Goal: Transaction & Acquisition: Purchase product/service

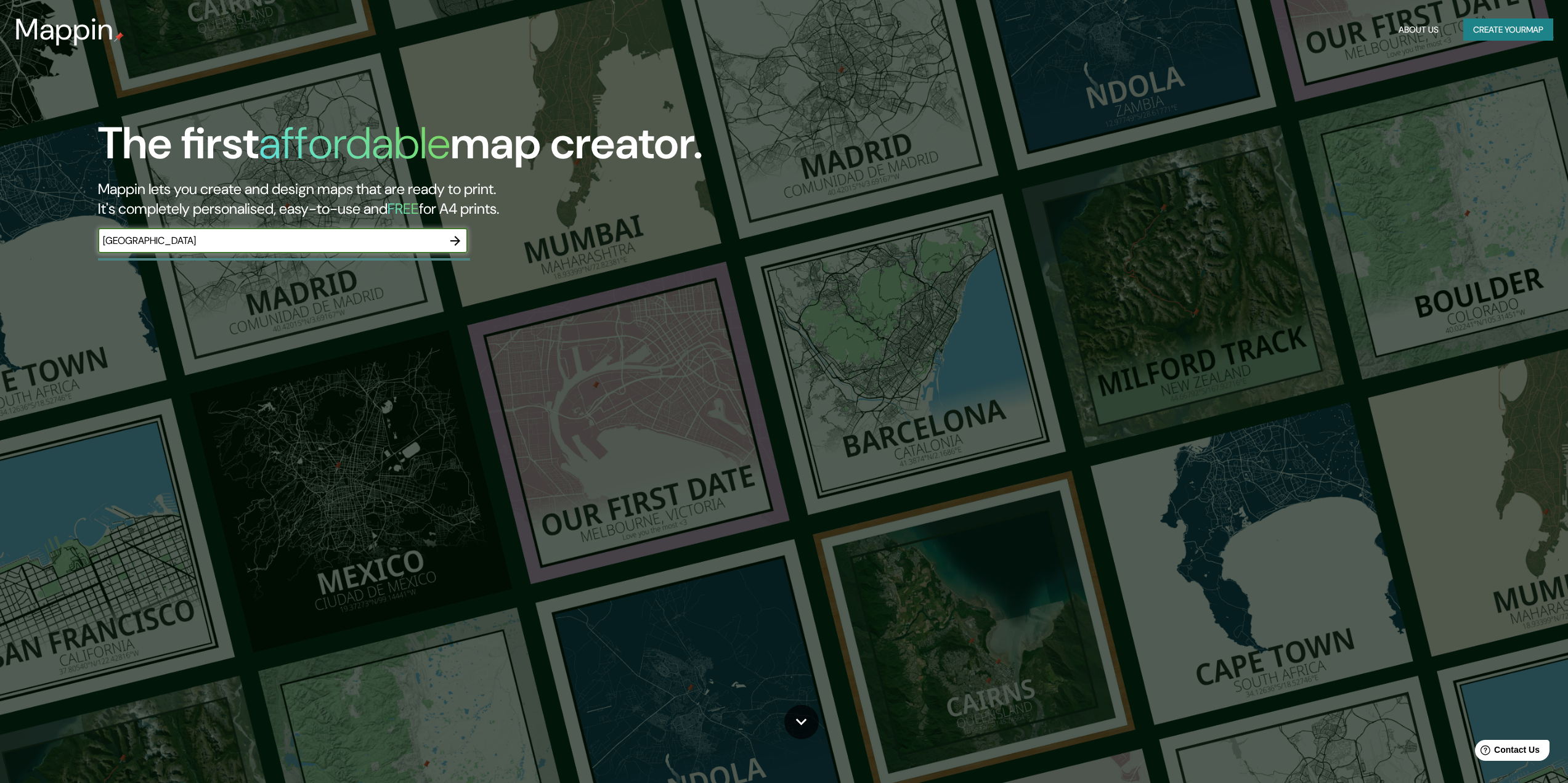
type input "[GEOGRAPHIC_DATA]"
click at [459, 248] on icon "button" at bounding box center [454, 241] width 14 height 14
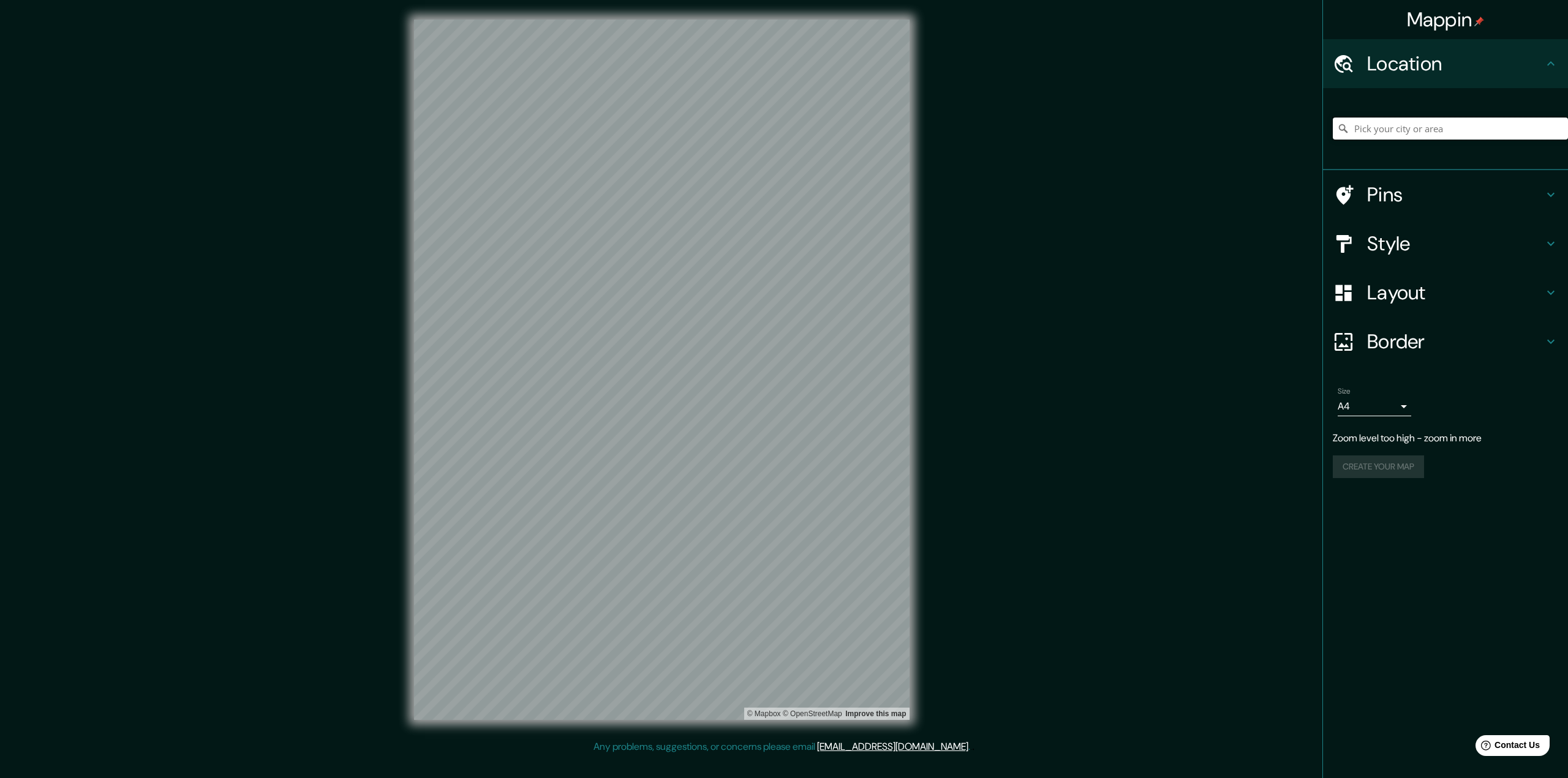
click at [1450, 139] on input "Pick your city or area" at bounding box center [1450, 128] width 235 height 22
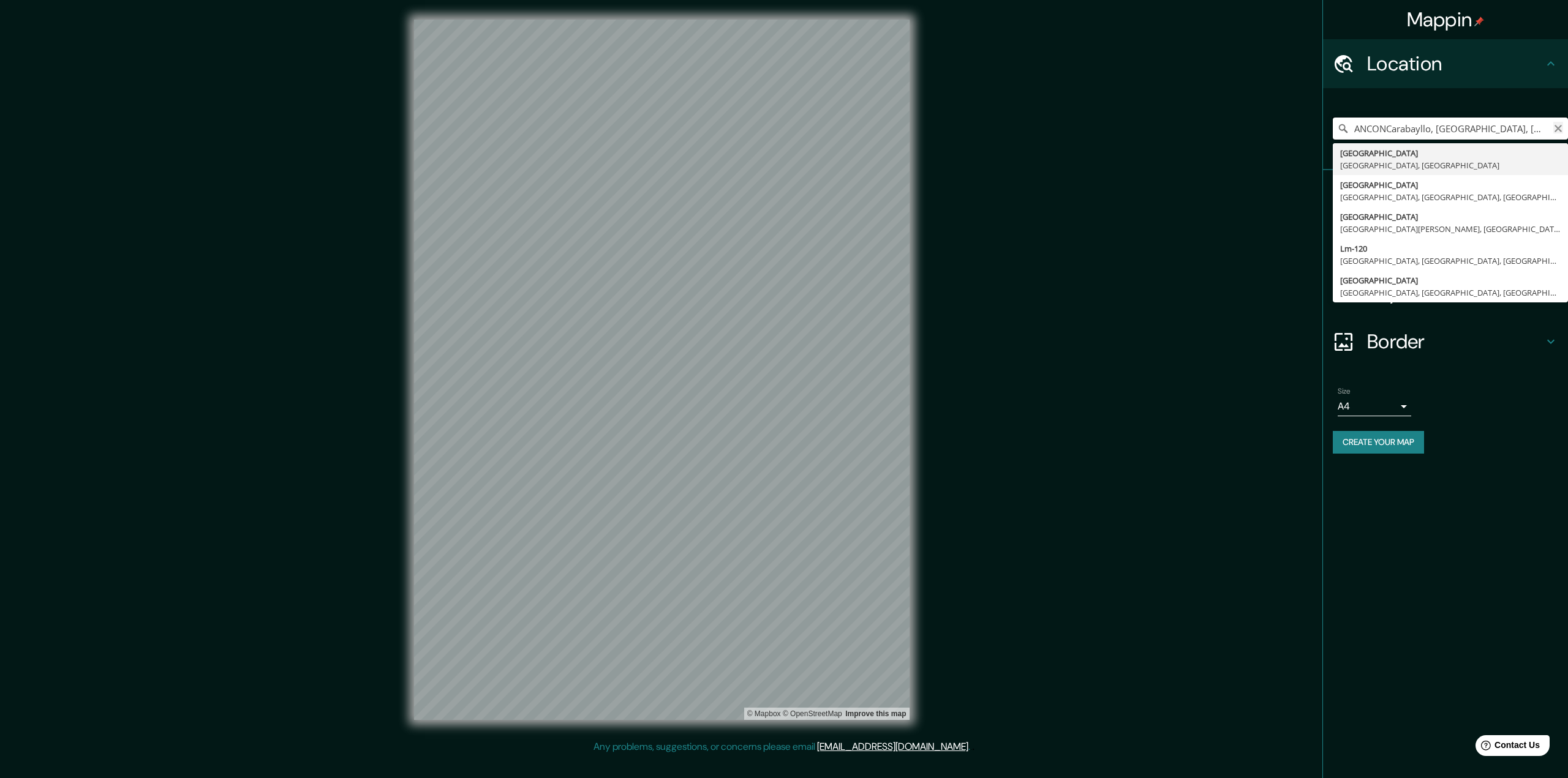
type input "ANCONCarabayllo, [GEOGRAPHIC_DATA], [GEOGRAPHIC_DATA], [GEOGRAPHIC_DATA]"
click at [1559, 132] on icon "Clear" at bounding box center [1559, 129] width 8 height 8
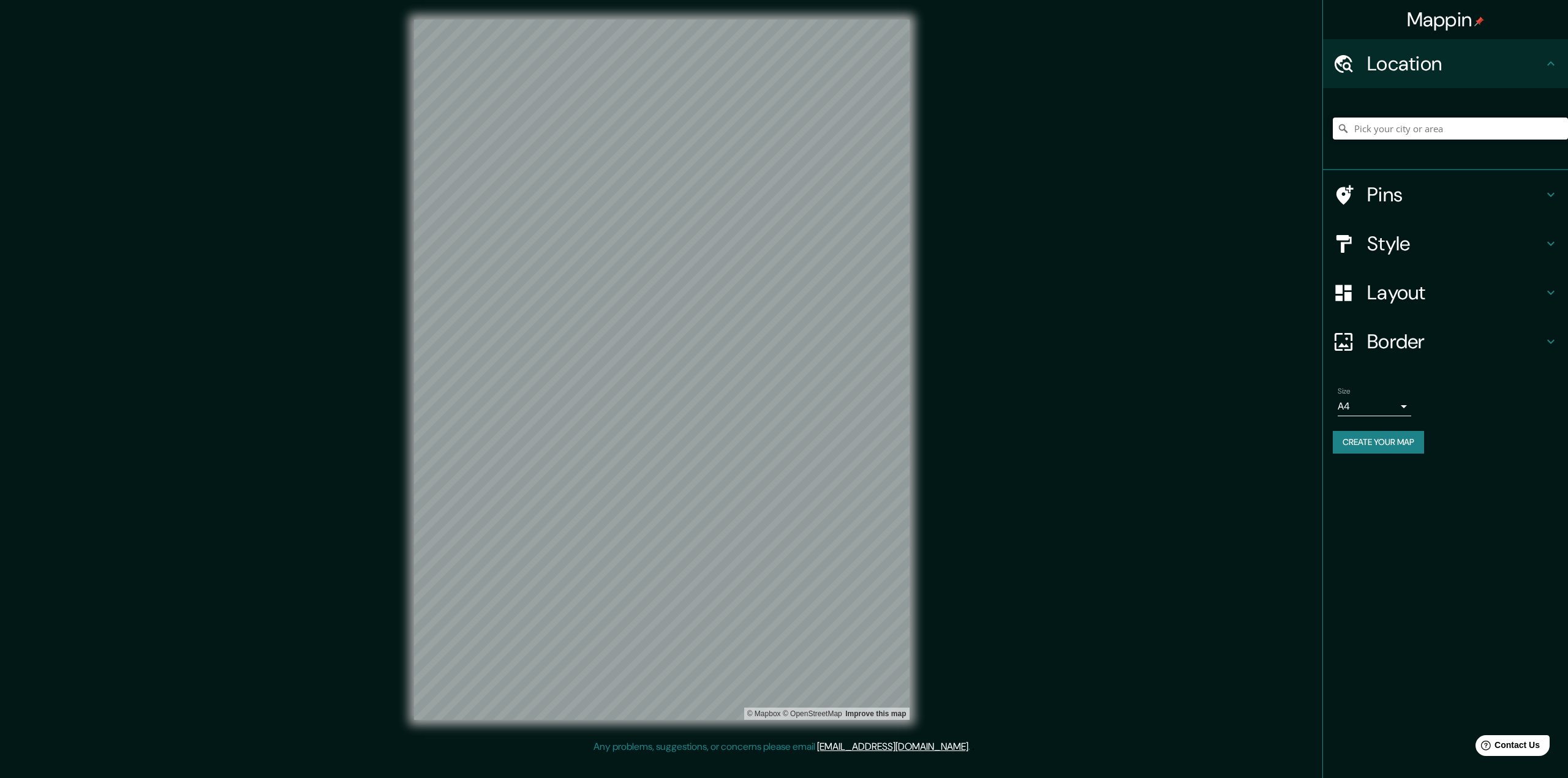
click at [1382, 139] on input "Pick your city or area" at bounding box center [1450, 128] width 235 height 22
click at [1444, 139] on input "Ancón, [GEOGRAPHIC_DATA], [GEOGRAPHIC_DATA], [GEOGRAPHIC_DATA]" at bounding box center [1450, 128] width 235 height 22
drag, startPoint x: 1504, startPoint y: 144, endPoint x: 1353, endPoint y: 147, distance: 151.0
click at [1353, 139] on input "Ancón, [GEOGRAPHIC_DATA], [GEOGRAPHIC_DATA], [GEOGRAPHIC_DATA]" at bounding box center [1450, 128] width 235 height 22
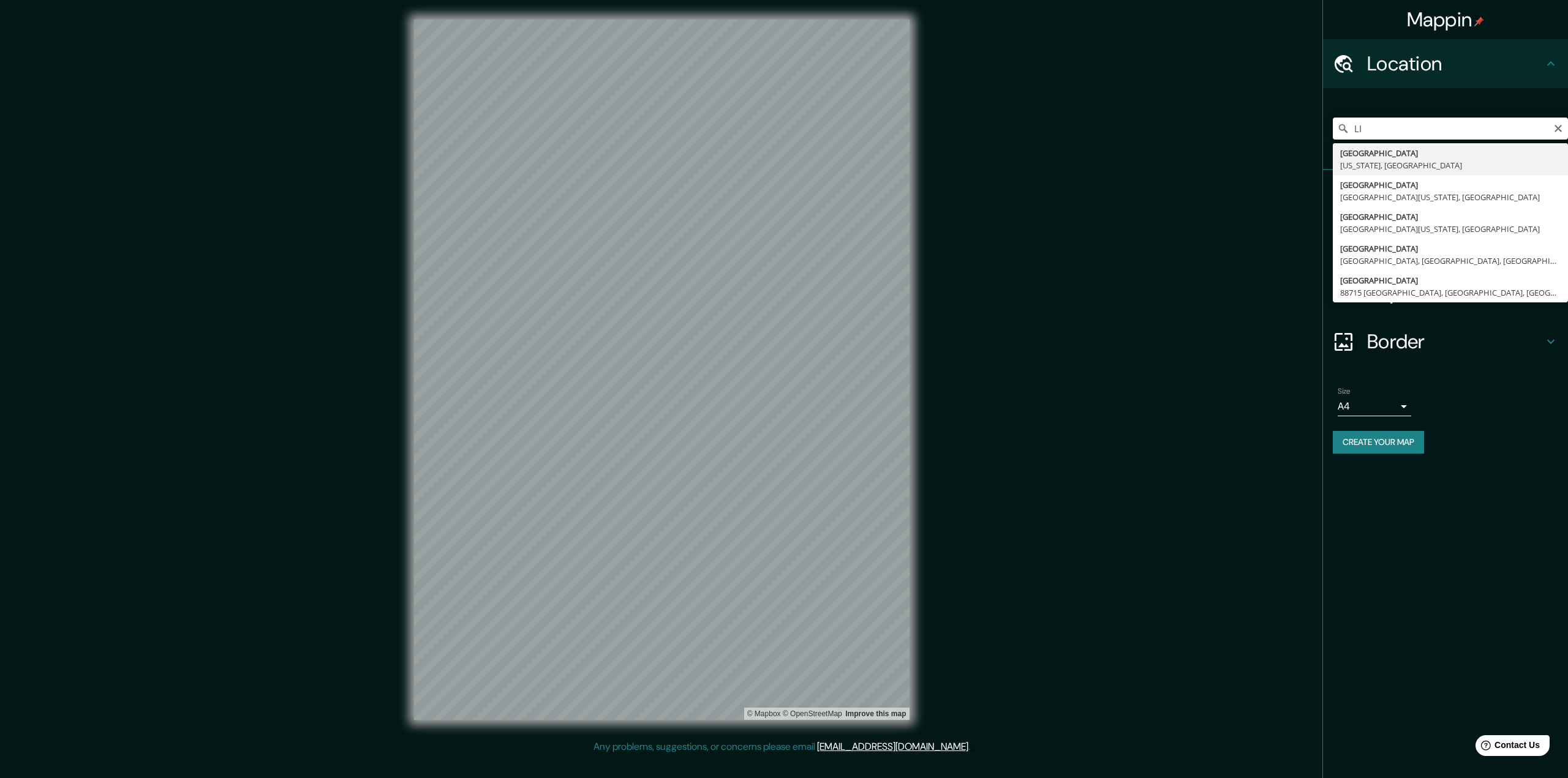
type input "L"
type input "San [PERSON_NAME], [GEOGRAPHIC_DATA], [GEOGRAPHIC_DATA], [GEOGRAPHIC_DATA]"
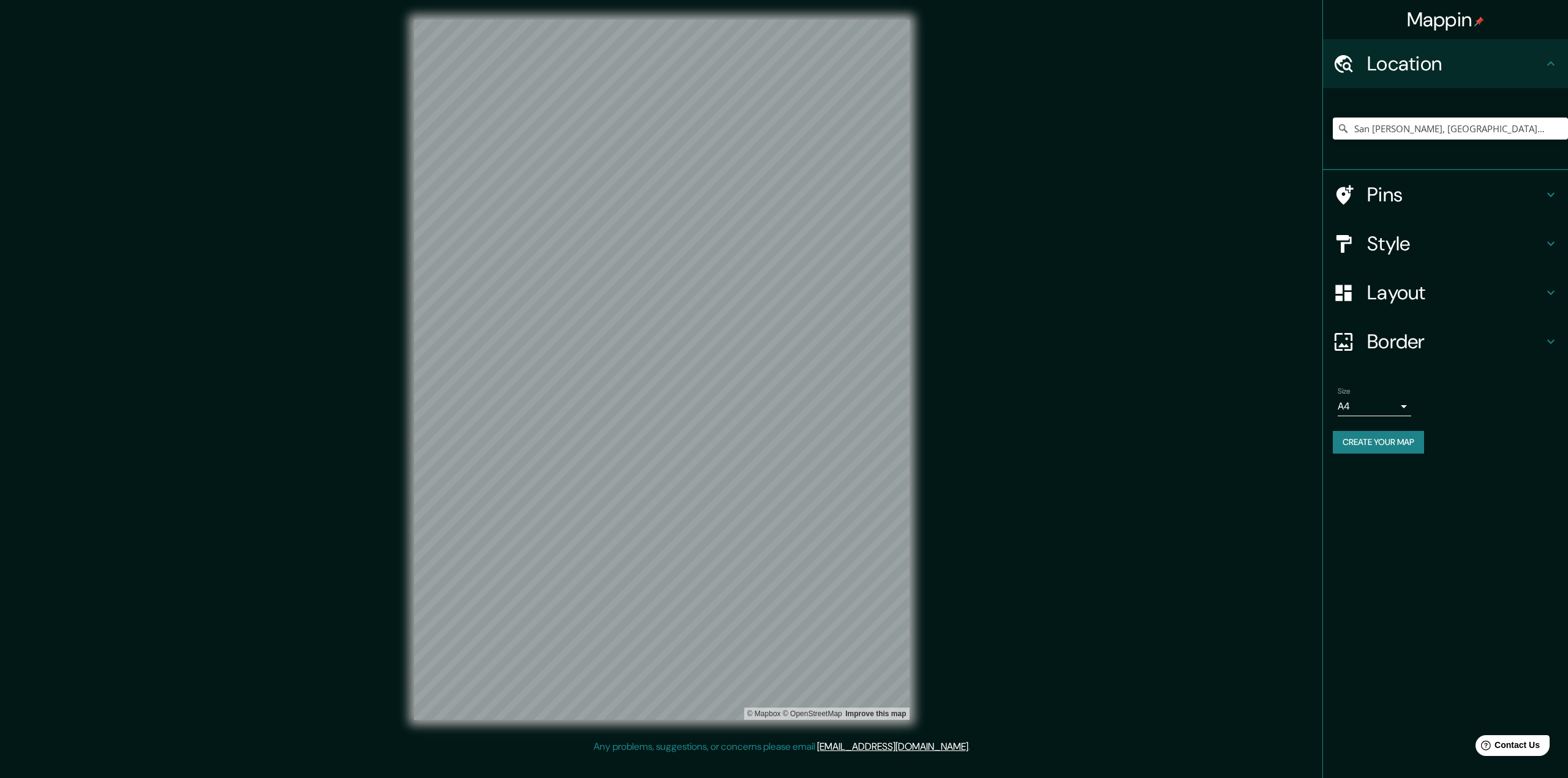
click at [1402, 469] on body "Mappin Location [GEOGRAPHIC_DATA][PERSON_NAME], [GEOGRAPHIC_DATA], [GEOGRAPHIC_…" at bounding box center [784, 389] width 1568 height 778
click at [1364, 526] on li "A3" at bounding box center [1373, 523] width 73 height 22
type input "a4"
click at [1362, 454] on button "Create your map" at bounding box center [1378, 442] width 91 height 23
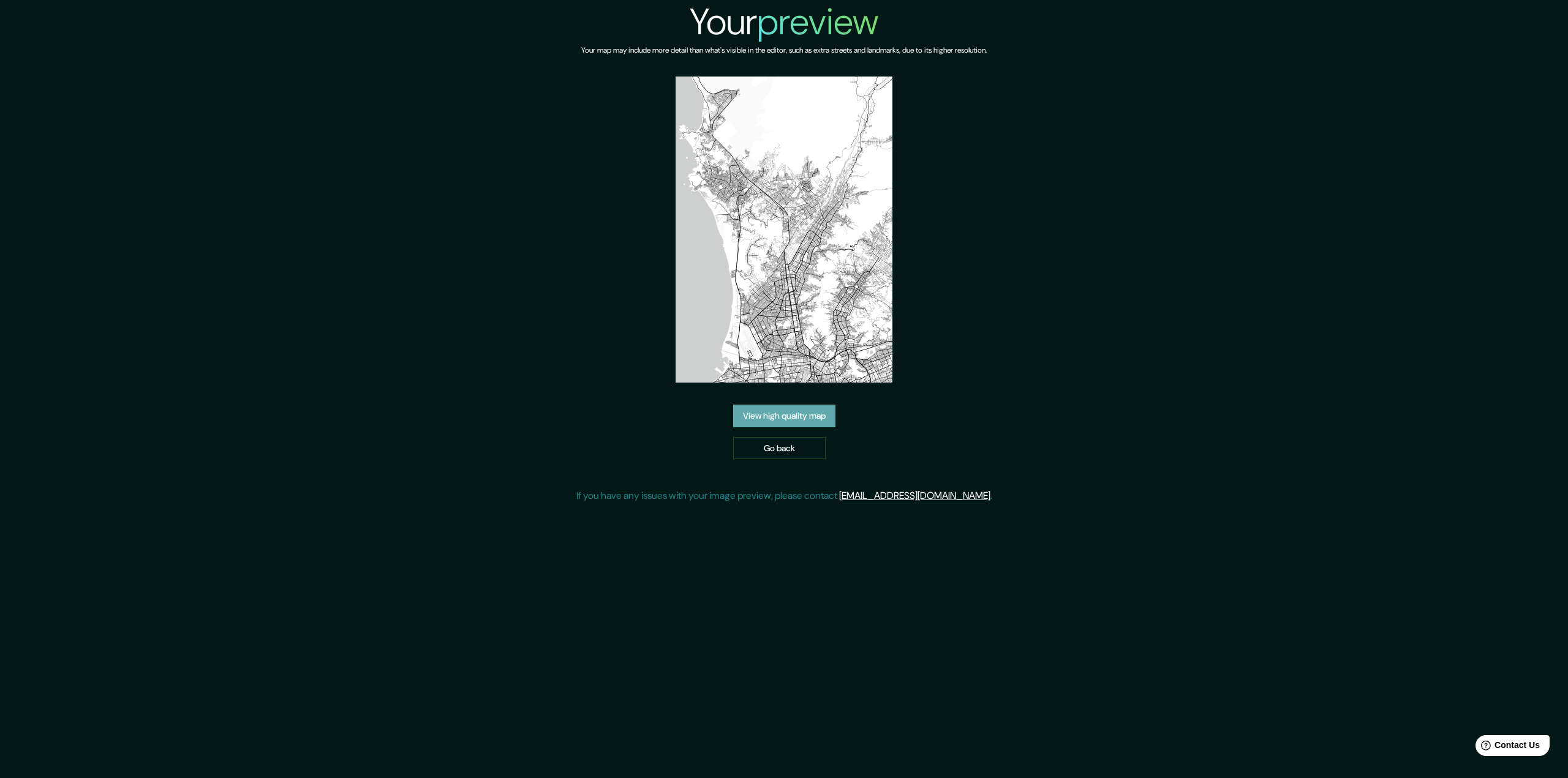
click at [783, 428] on link "View high quality map" at bounding box center [785, 417] width 103 height 23
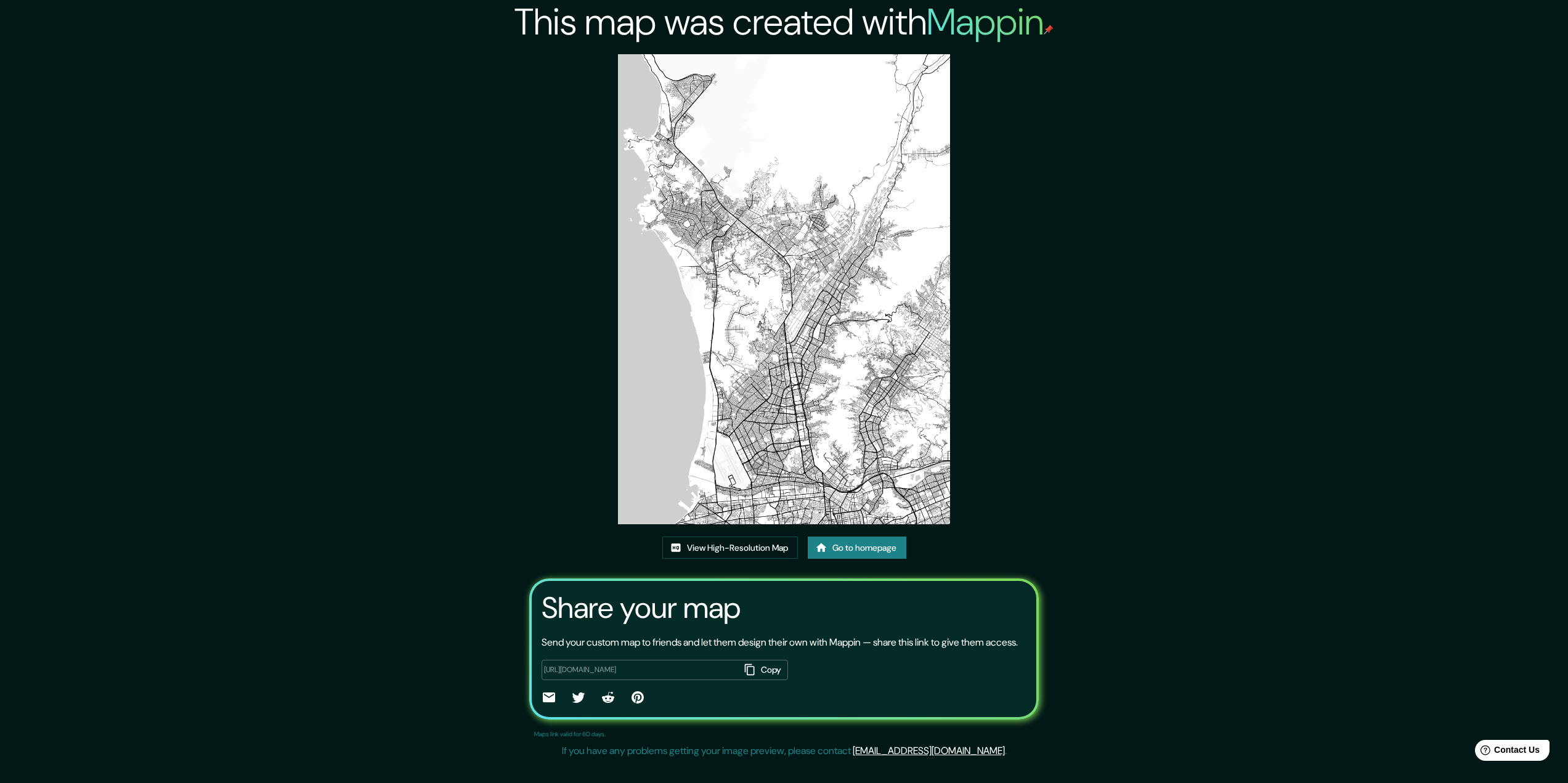
click at [843, 560] on link "Go to homepage" at bounding box center [856, 548] width 98 height 23
